Goal: Task Accomplishment & Management: Use online tool/utility

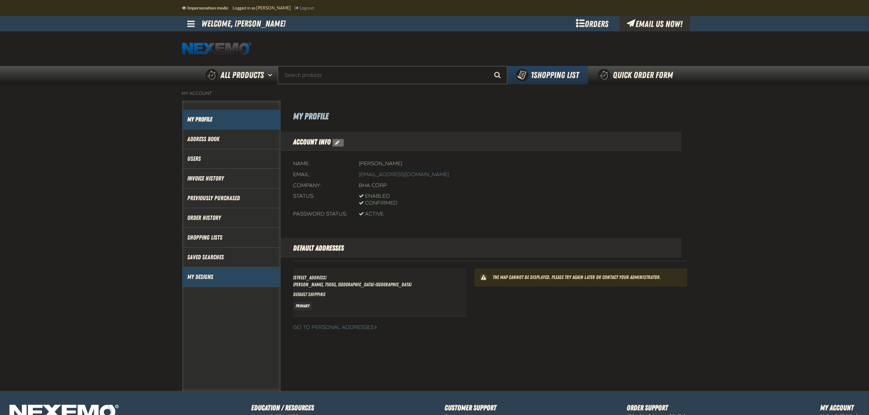
click at [194, 280] on link "My Designs" at bounding box center [231, 277] width 88 height 8
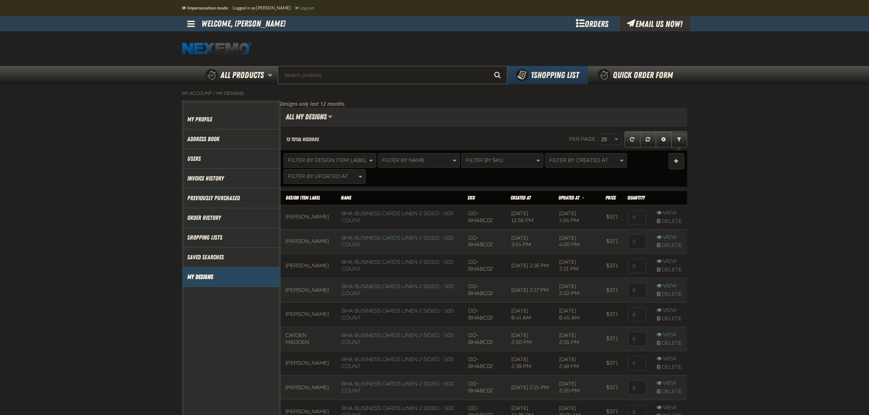
scroll to position [0, 0]
click at [370, 72] on input "Search" at bounding box center [392, 75] width 229 height 18
paste input "DD-BHABC02"
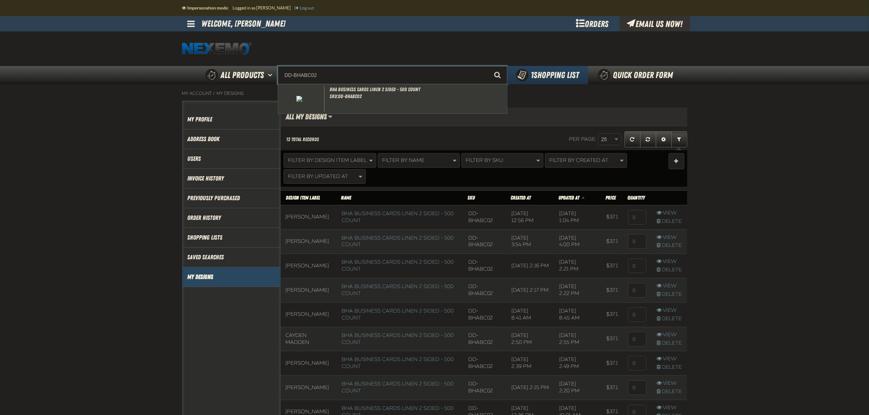
click at [363, 94] on div "BHA Business Cards Linen 2 sided - 500 Count SKU:DD-BHABC02" at bounding box center [392, 98] width 229 height 29
type input "BHA Business Cards Linen 2 sided - 500 Count"
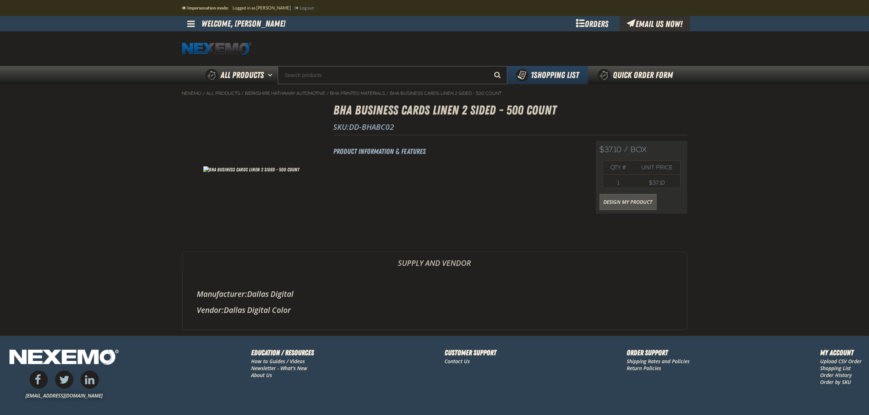
click at [627, 206] on link "Design My Product" at bounding box center [627, 202] width 57 height 16
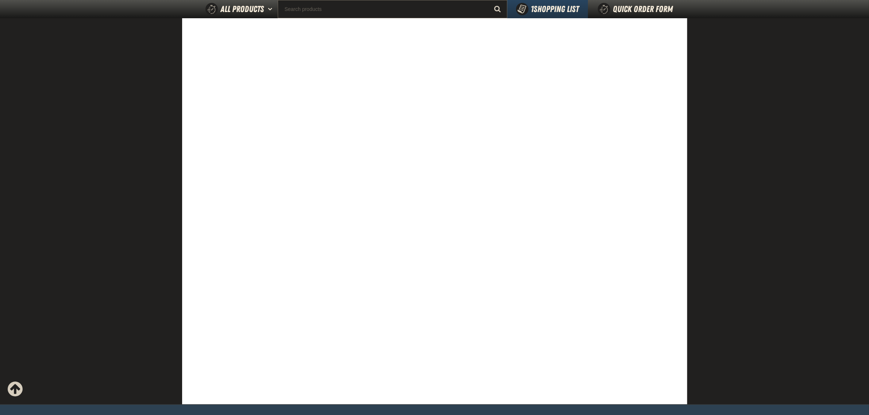
scroll to position [80, 0]
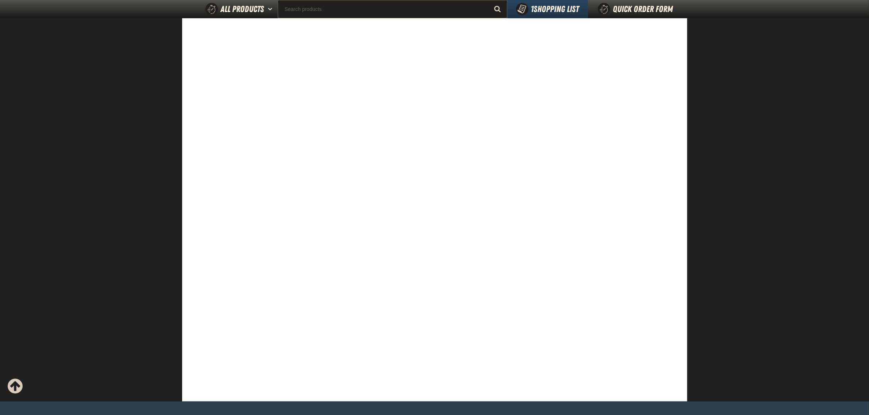
click at [708, 305] on main at bounding box center [434, 194] width 869 height 415
click at [777, 306] on main at bounding box center [434, 194] width 869 height 415
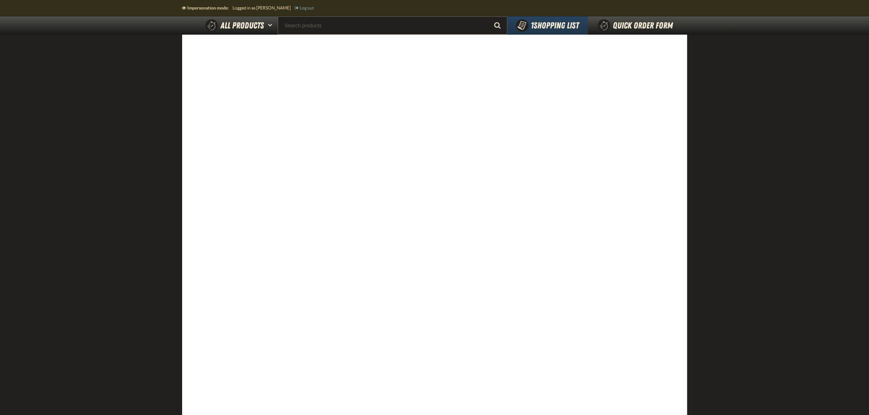
scroll to position [0, 0]
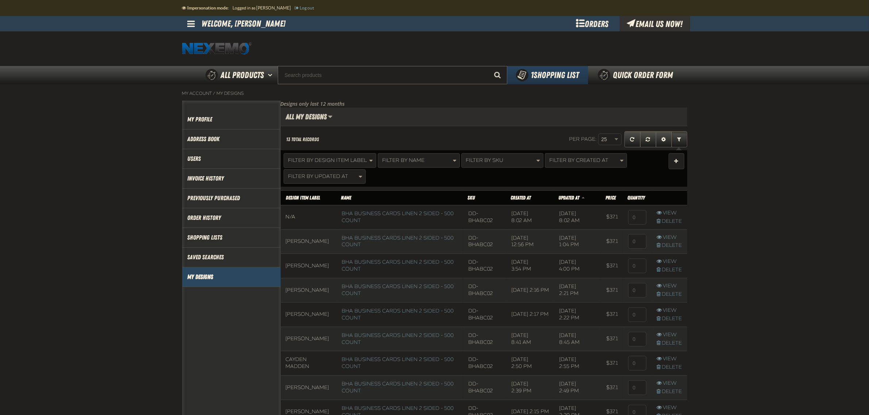
scroll to position [0, 0]
click at [323, 163] on span "Filter By Design Item Label" at bounding box center [327, 160] width 79 height 6
click at [298, 215] on button "Apply" at bounding box center [303, 213] width 27 height 14
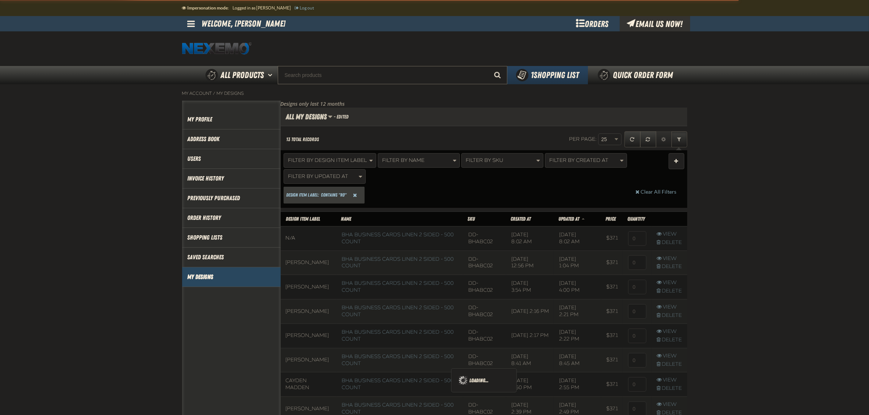
scroll to position [69, 406]
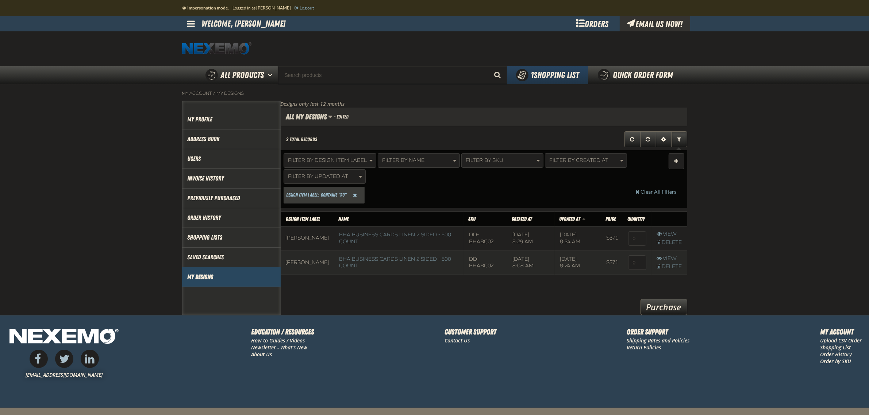
click at [325, 200] on span "Design Item Label: contains "Ro"" at bounding box center [323, 195] width 81 height 17
click at [338, 196] on span "contains "Ro"" at bounding box center [334, 195] width 26 height 7
click at [351, 160] on span "Filter By Design Item Label" at bounding box center [327, 160] width 79 height 6
type input "an"
click at [305, 217] on button "Apply" at bounding box center [303, 213] width 27 height 14
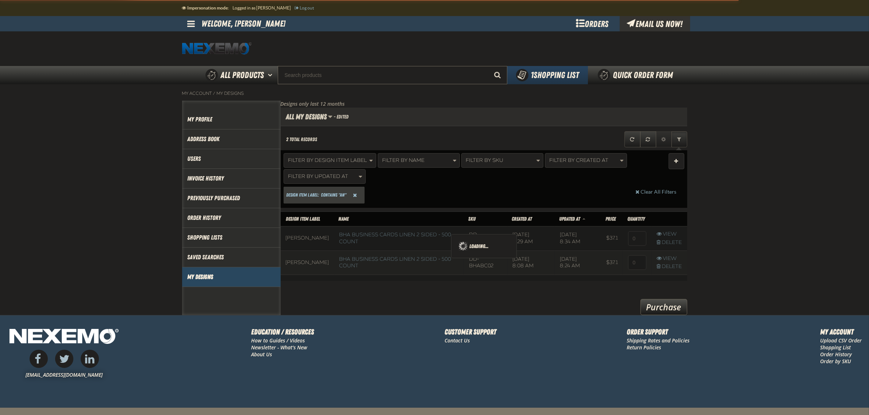
scroll to position [118, 406]
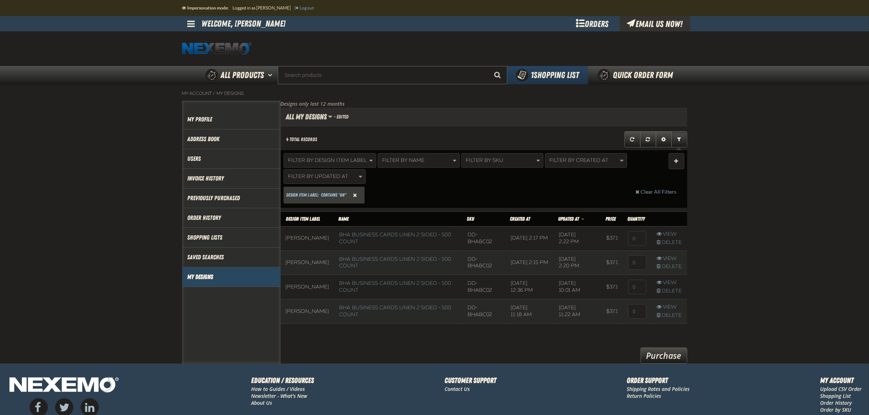
click at [356, 197] on span "Reset Design Item Label Filter" at bounding box center [355, 195] width 4 height 5
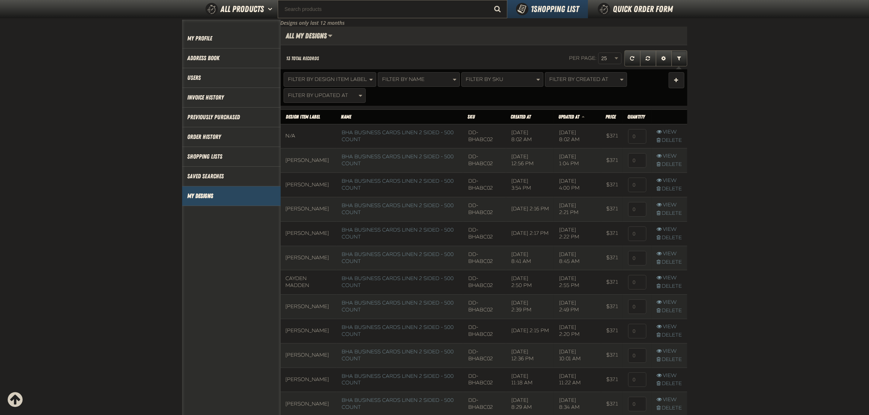
scroll to position [57, 0]
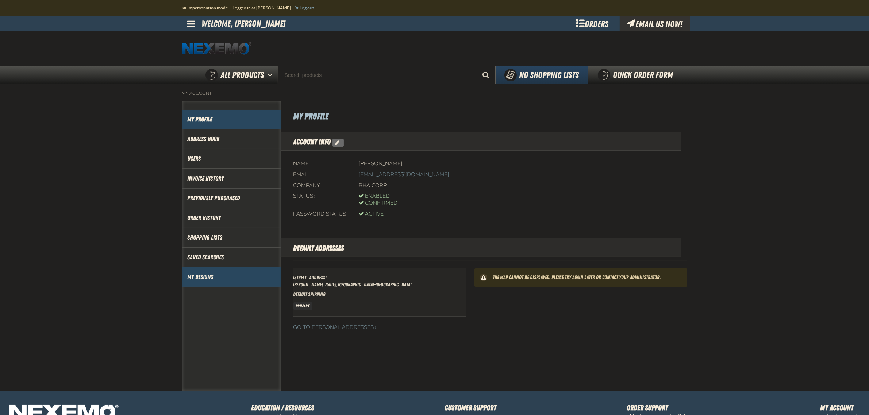
click at [209, 280] on link "My Designs" at bounding box center [231, 277] width 88 height 8
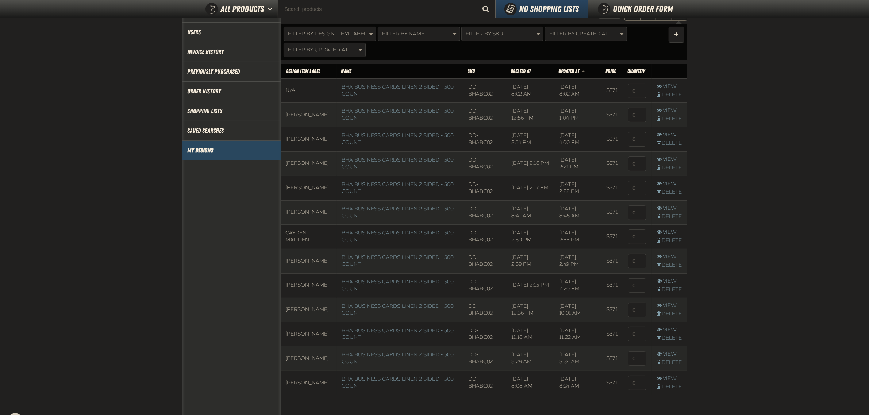
scroll to position [102, 0]
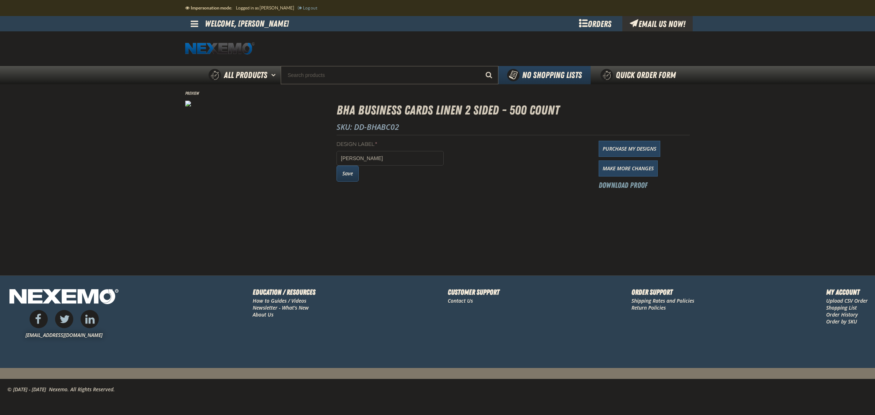
click at [356, 175] on button "Save" at bounding box center [348, 174] width 22 height 16
